Goal: Use online tool/utility: Utilize a website feature to perform a specific function

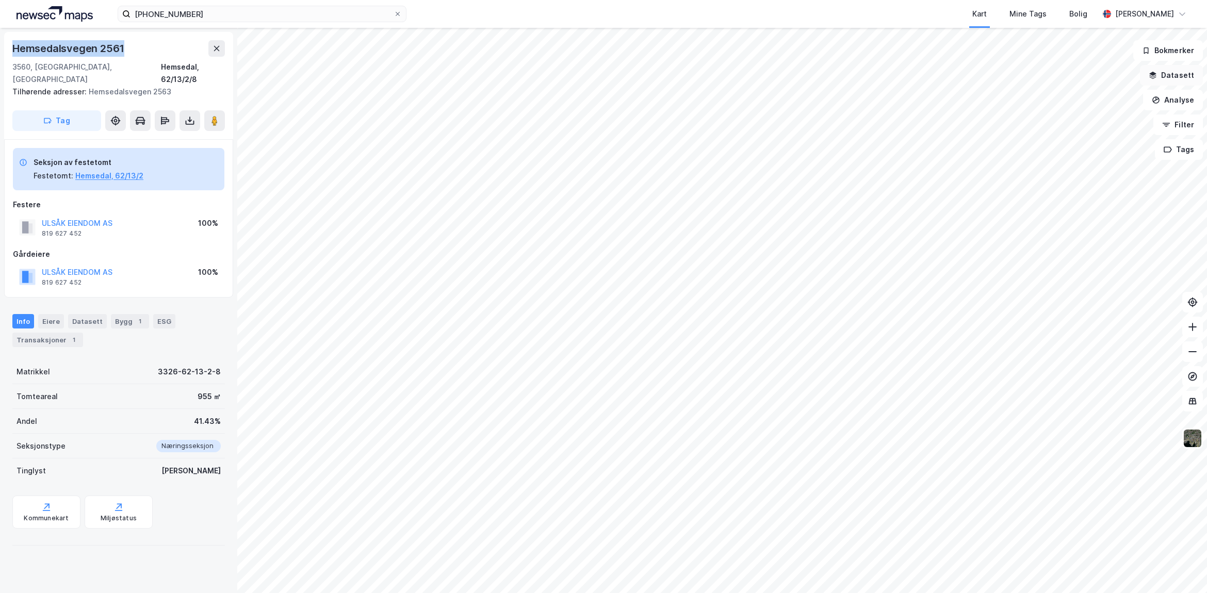
click at [1181, 78] on button "Datasett" at bounding box center [1171, 75] width 63 height 21
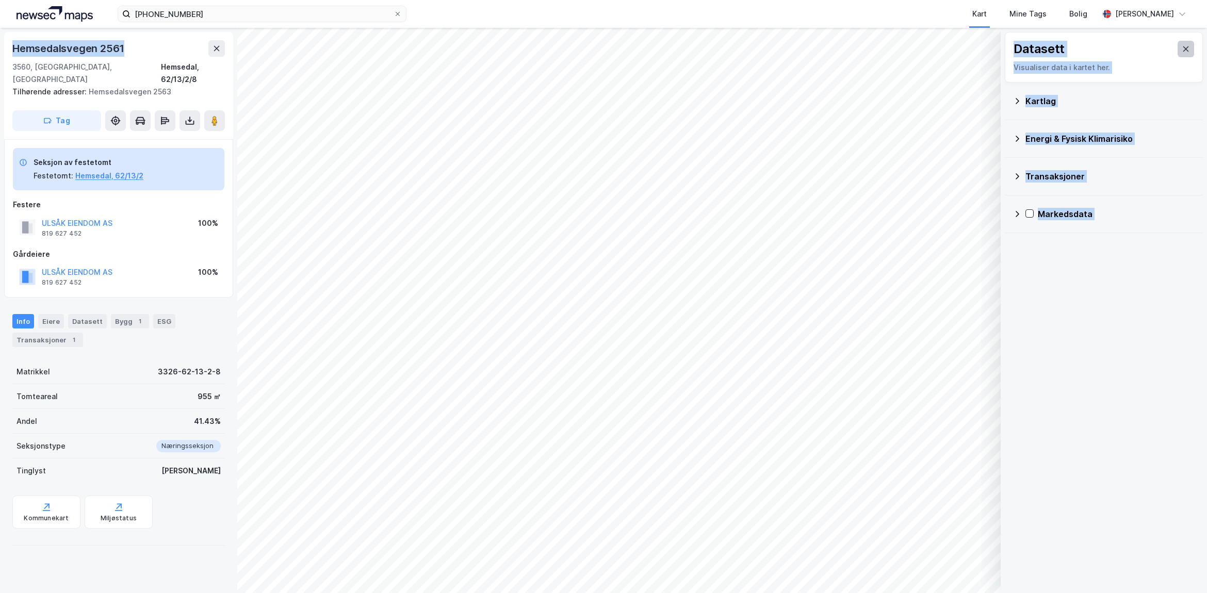
click at [1182, 53] on icon at bounding box center [1186, 49] width 8 height 8
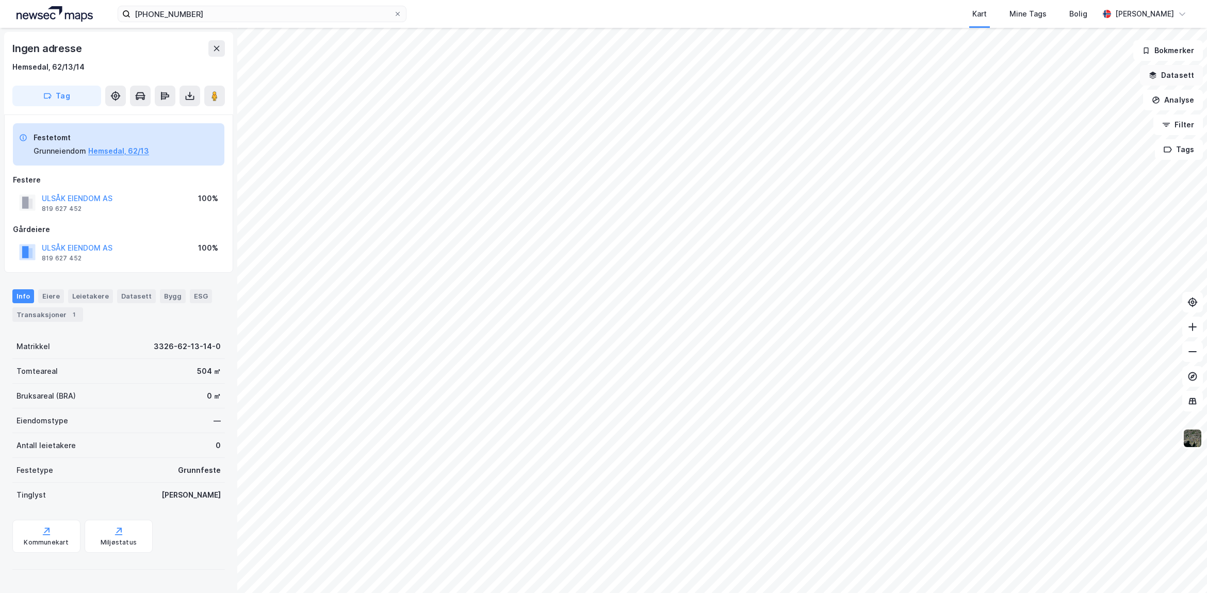
click at [1180, 78] on button "Datasett" at bounding box center [1171, 75] width 63 height 21
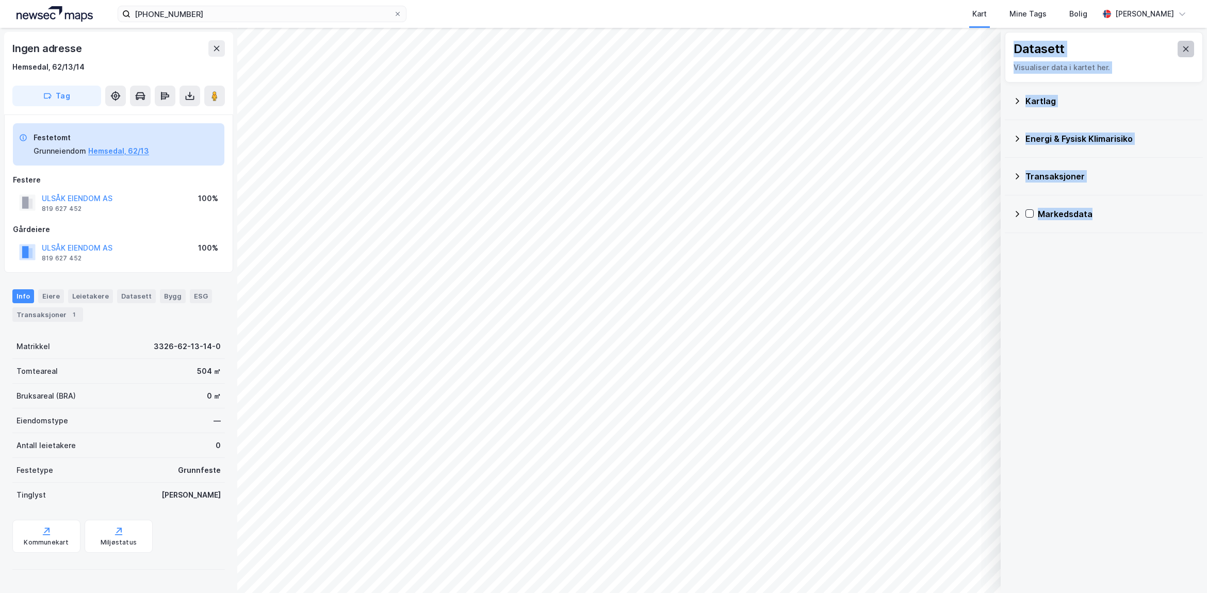
click at [1182, 49] on icon at bounding box center [1186, 49] width 8 height 8
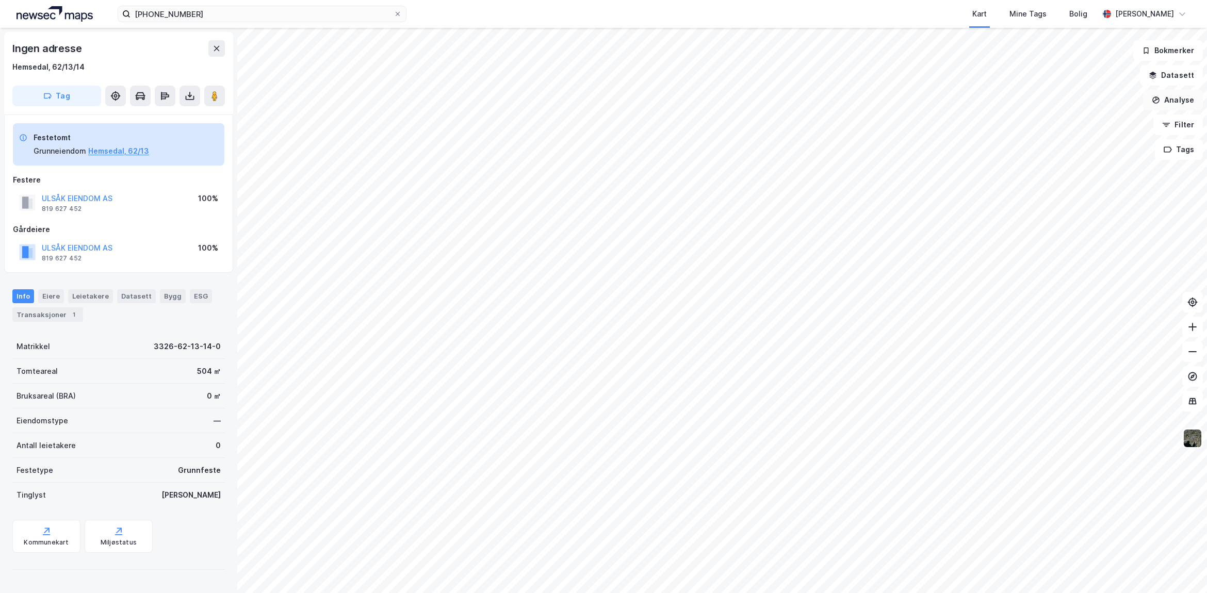
click at [1187, 101] on button "Analyse" at bounding box center [1173, 100] width 60 height 21
click at [1071, 109] on div "Mål avstand" at bounding box center [1077, 100] width 119 height 17
click at [1177, 104] on button "Analyse" at bounding box center [1173, 100] width 60 height 21
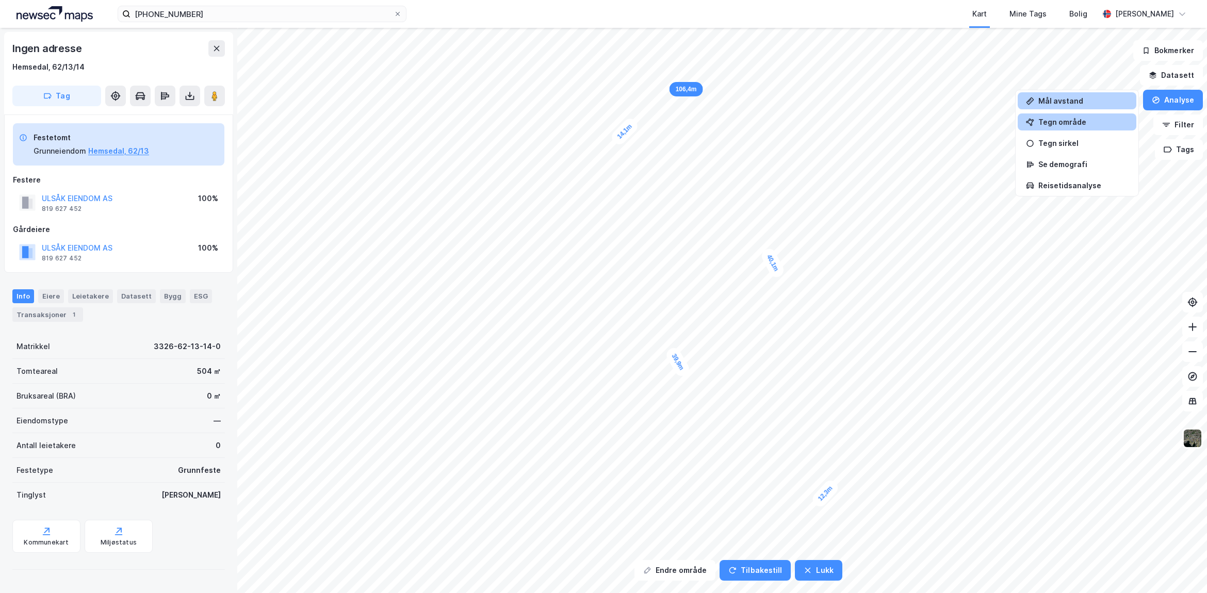
click at [1053, 126] on div "Tegn område" at bounding box center [1083, 122] width 90 height 9
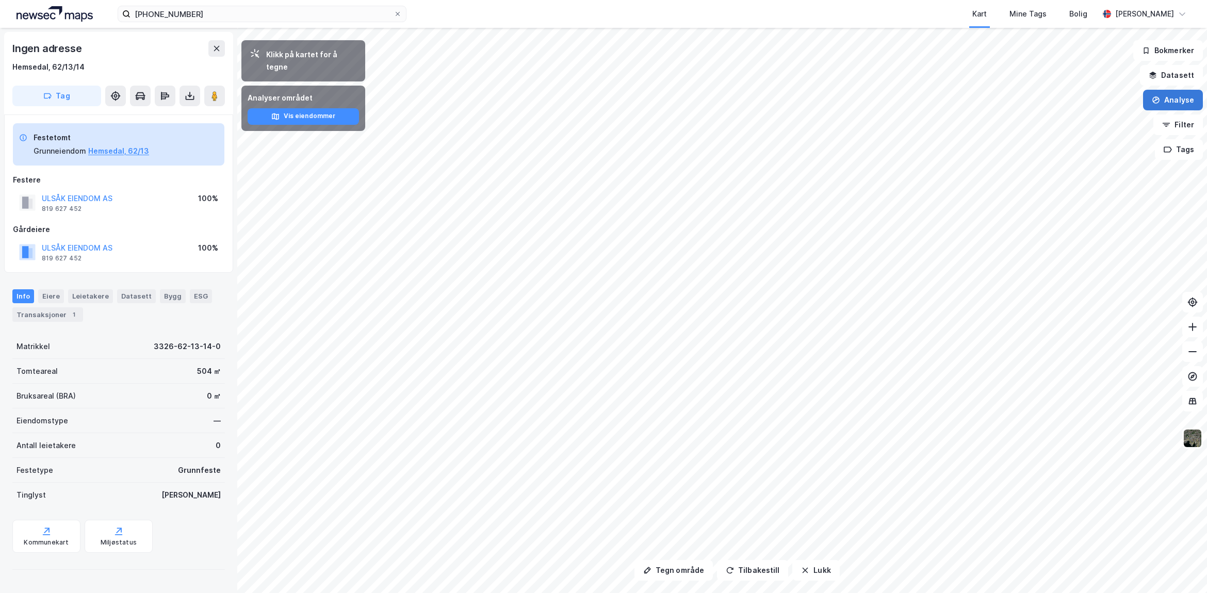
click at [1174, 110] on button "Analyse" at bounding box center [1173, 100] width 60 height 21
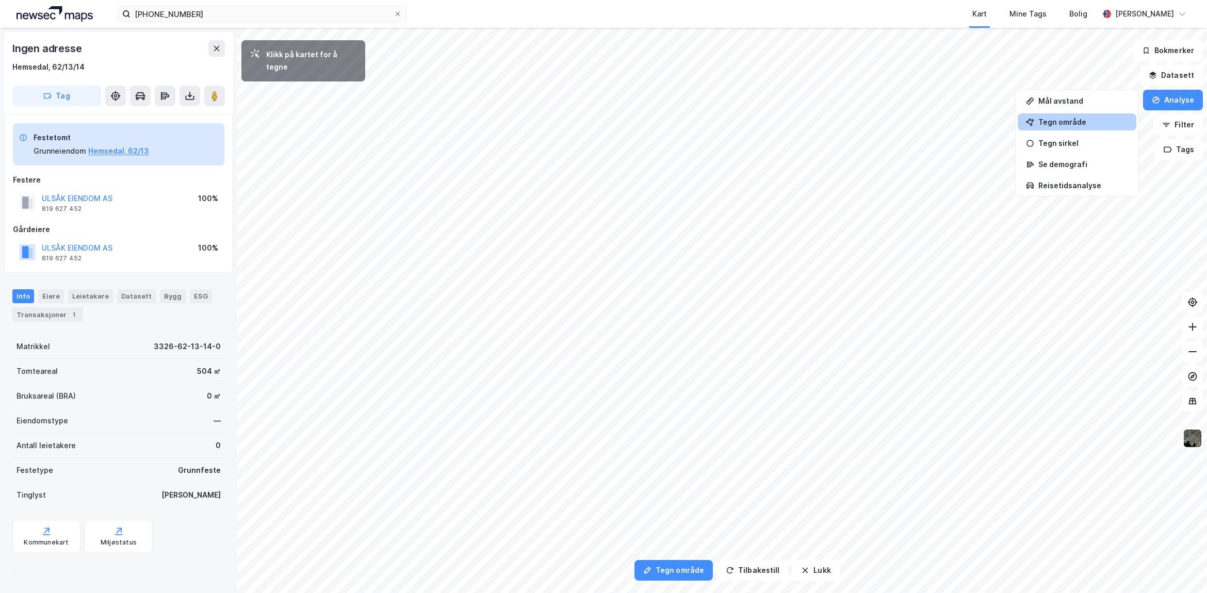
click at [1084, 122] on div "Tegn område" at bounding box center [1083, 122] width 90 height 9
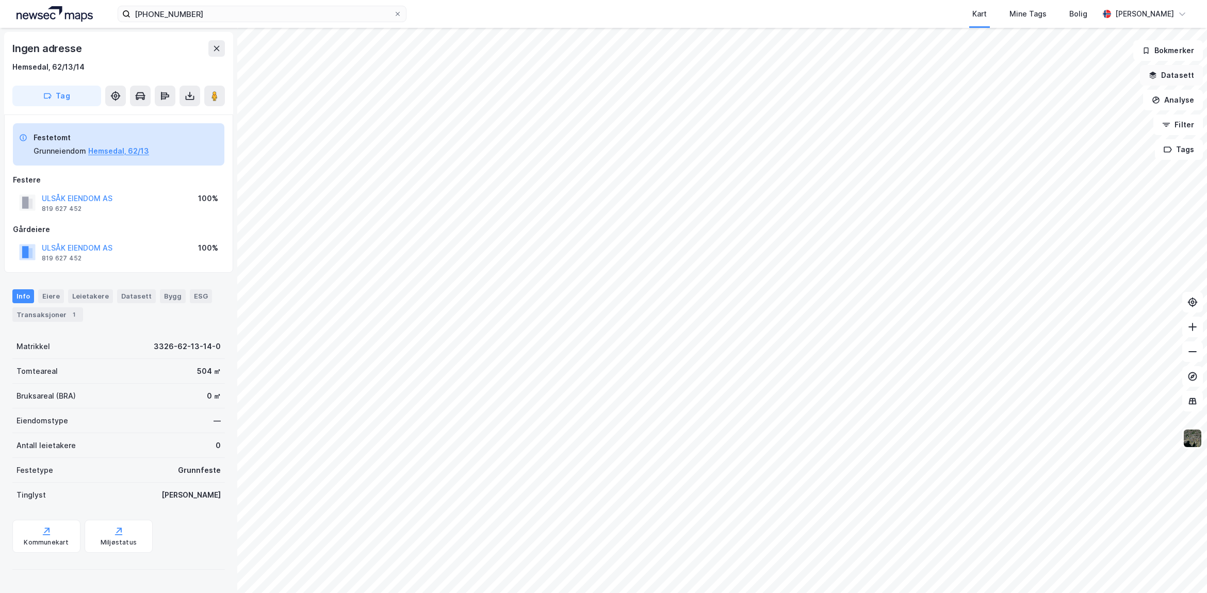
click at [1168, 76] on button "Datasett" at bounding box center [1171, 75] width 63 height 21
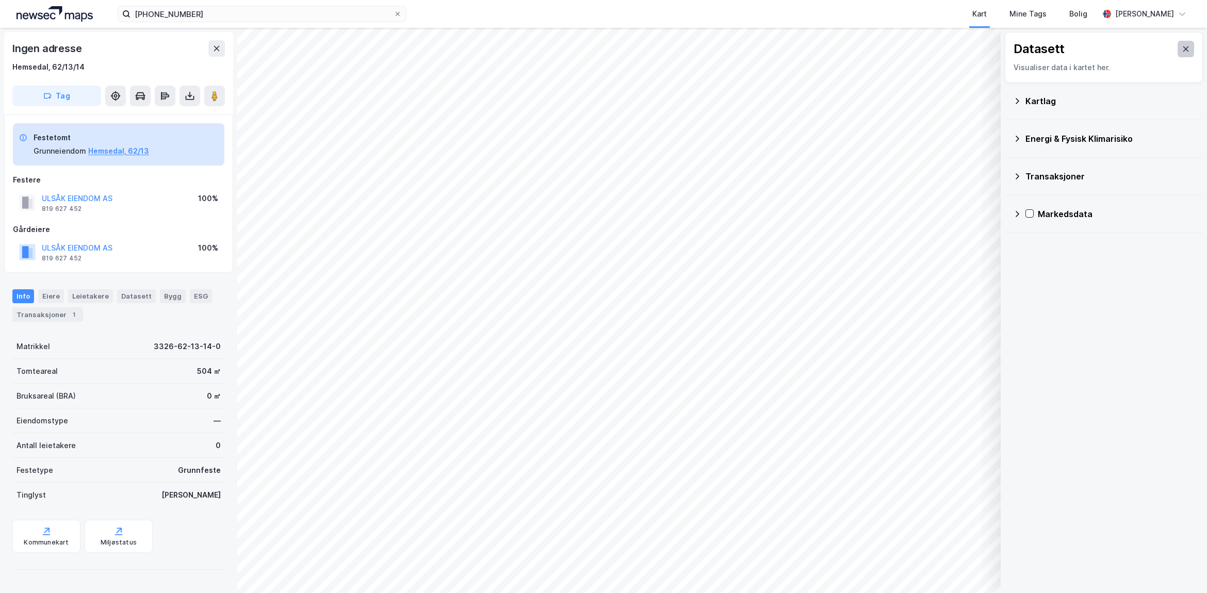
click at [1182, 48] on icon at bounding box center [1186, 49] width 8 height 8
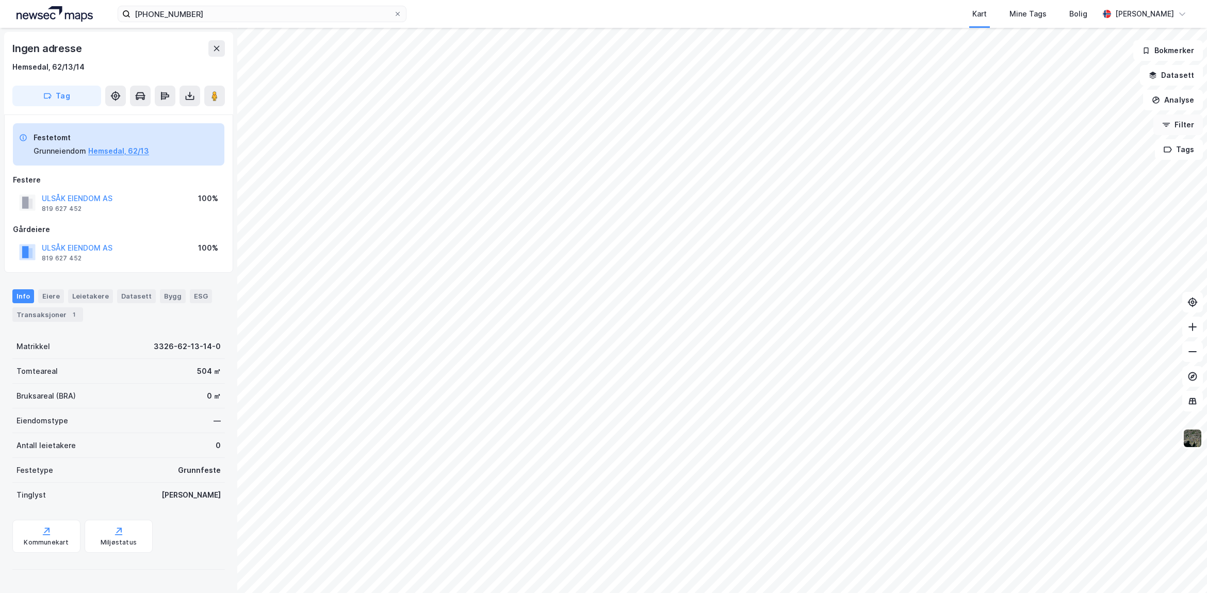
click at [1185, 126] on button "Filter" at bounding box center [1178, 124] width 50 height 21
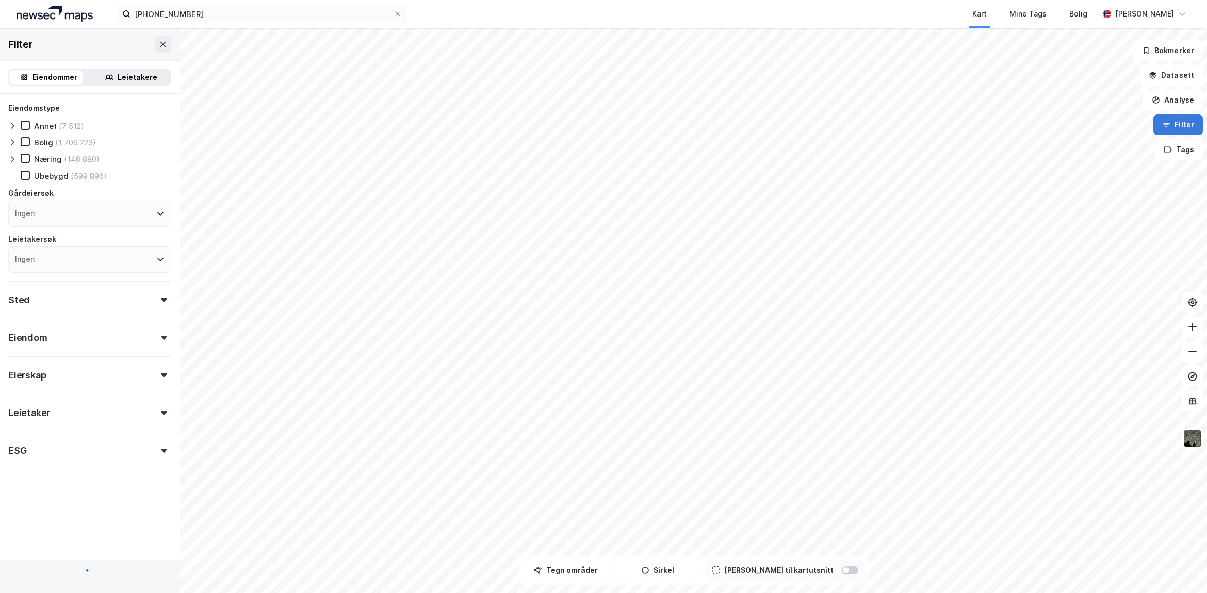
click at [1186, 126] on button "Filter" at bounding box center [1178, 124] width 50 height 21
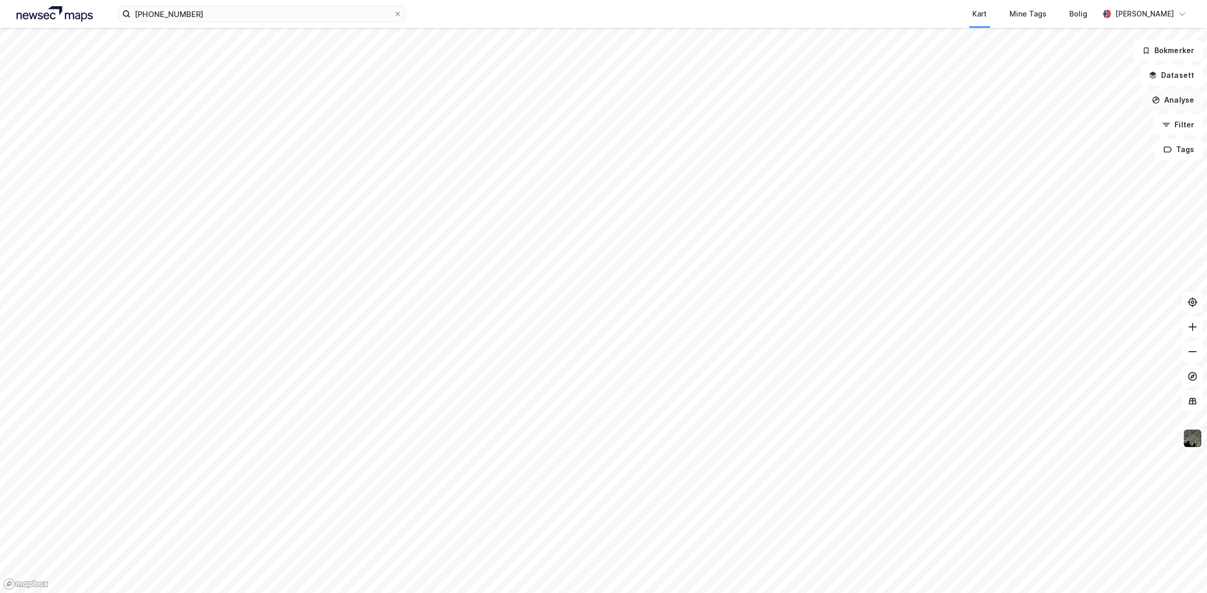
click at [1175, 101] on button "Analyse" at bounding box center [1173, 100] width 60 height 21
click at [1036, 124] on div "Tegn område" at bounding box center [1077, 121] width 119 height 17
